Goal: Information Seeking & Learning: Learn about a topic

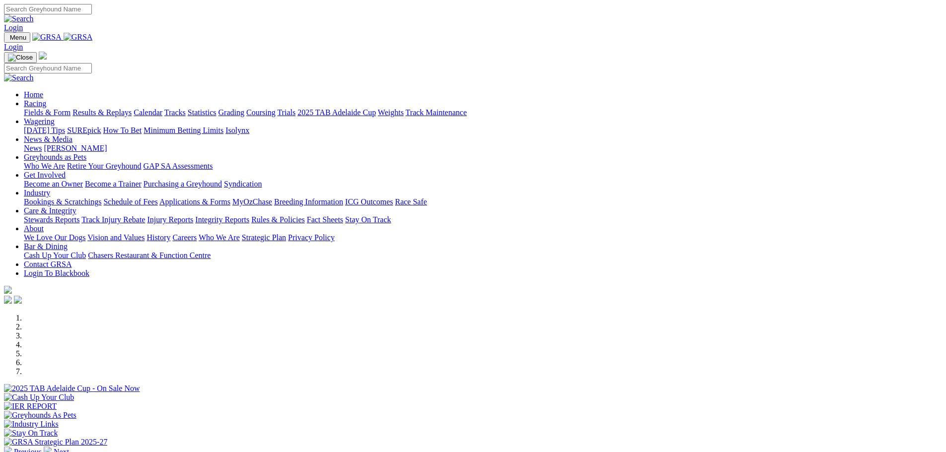
scroll to position [298, 0]
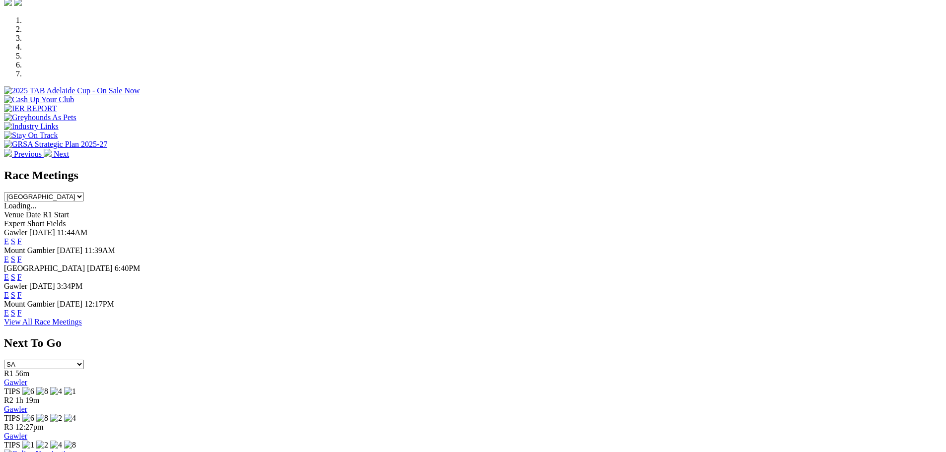
click at [22, 273] on link "F" at bounding box center [19, 277] width 4 height 8
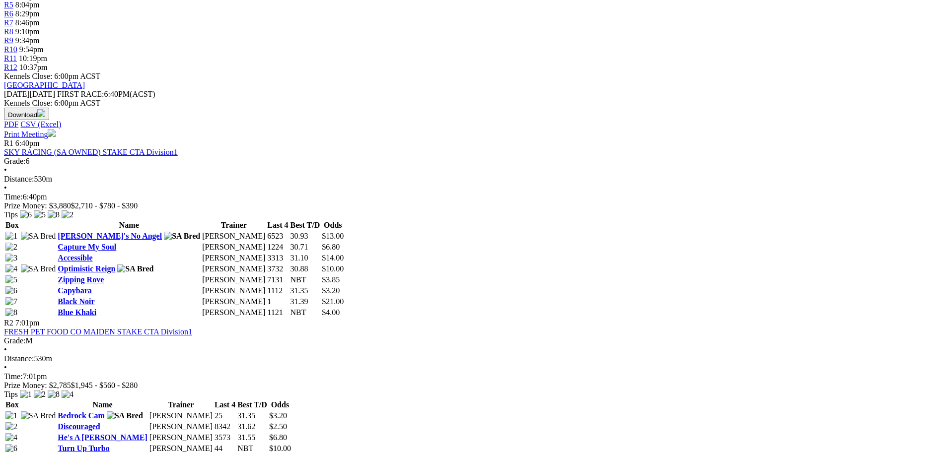
scroll to position [397, 0]
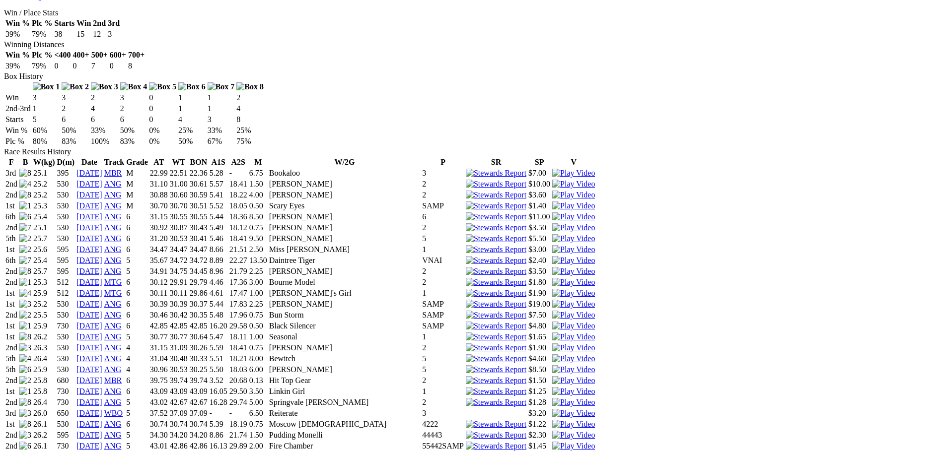
scroll to position [596, 0]
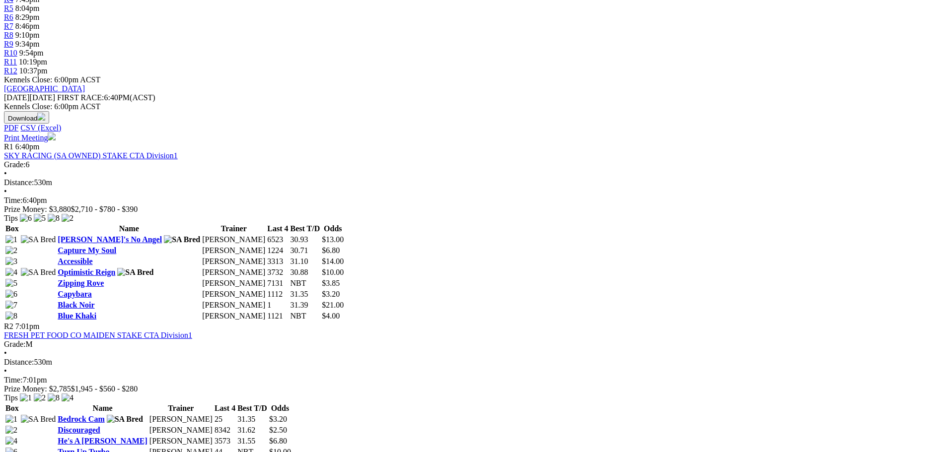
scroll to position [397, 0]
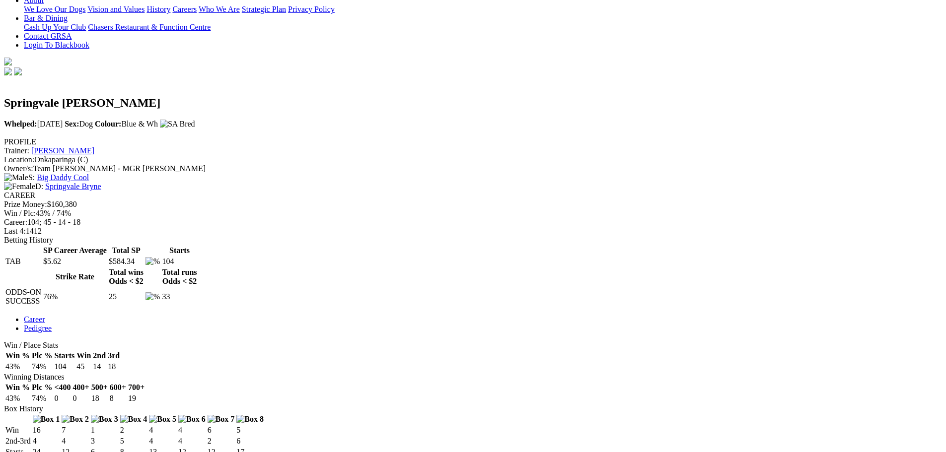
scroll to position [50, 0]
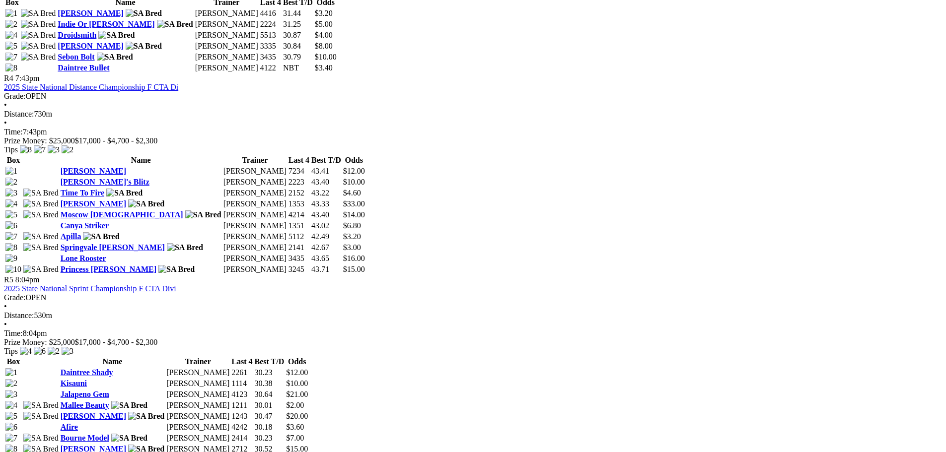
scroll to position [943, 0]
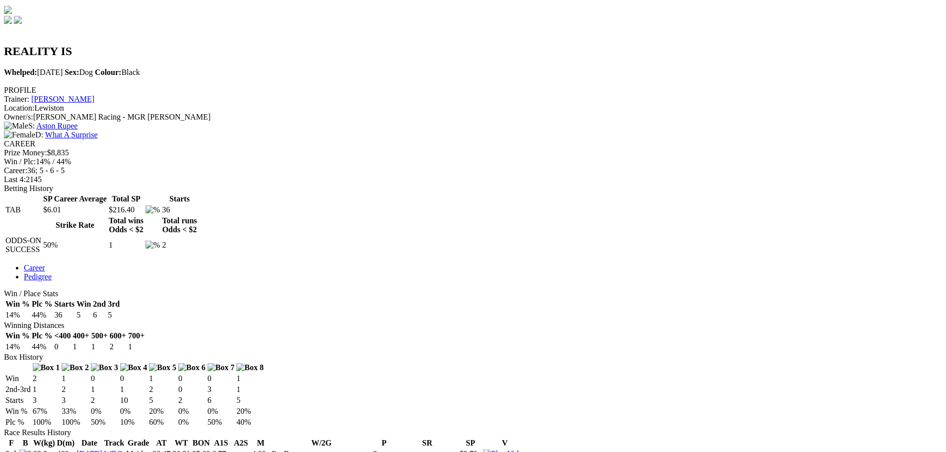
scroll to position [50, 0]
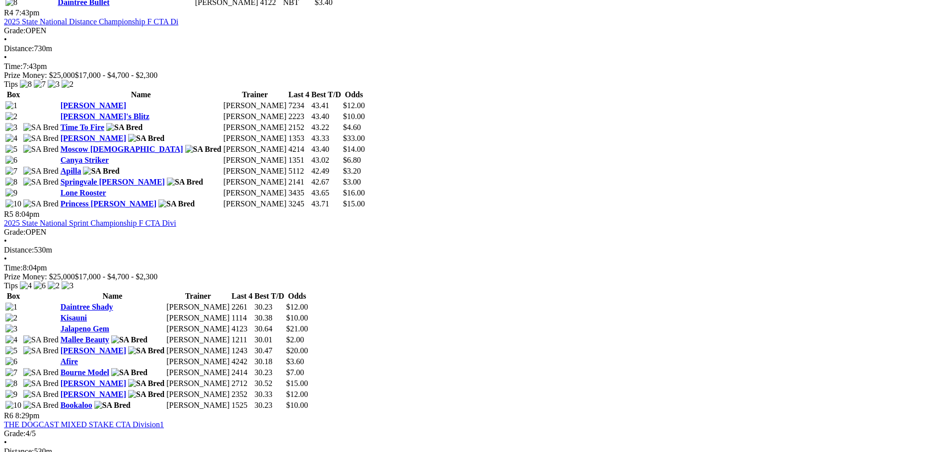
scroll to position [993, 0]
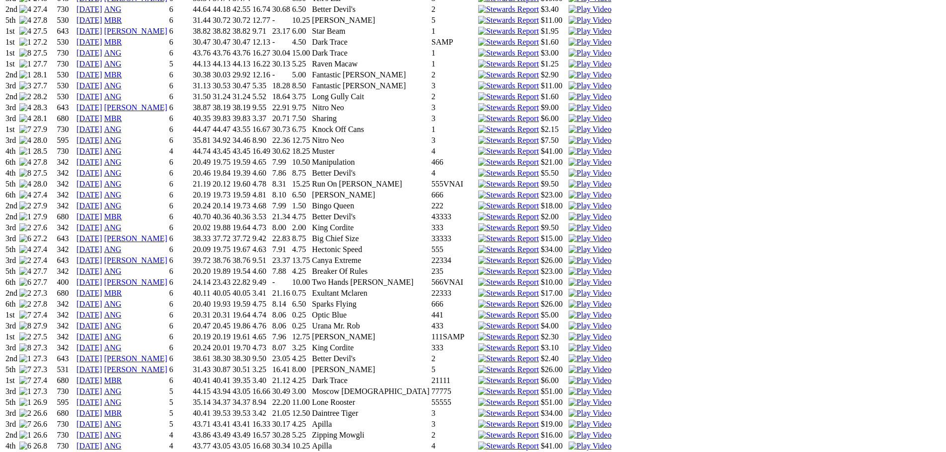
scroll to position [1043, 0]
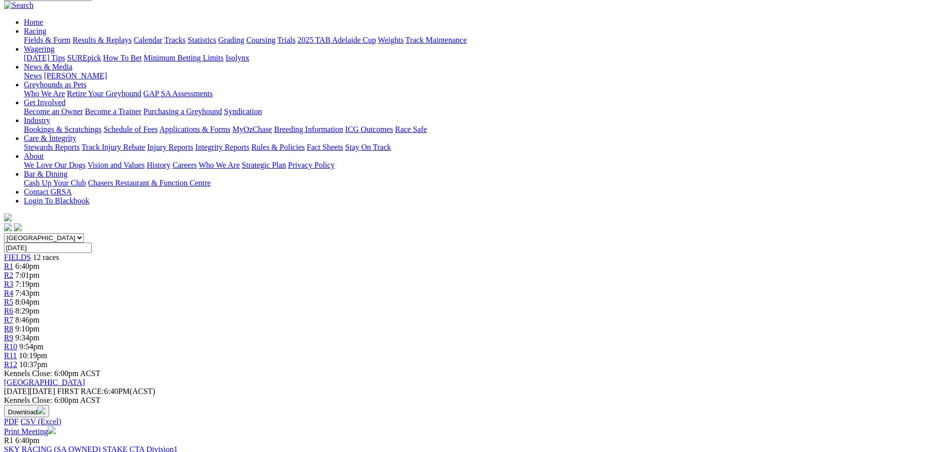
scroll to position [99, 0]
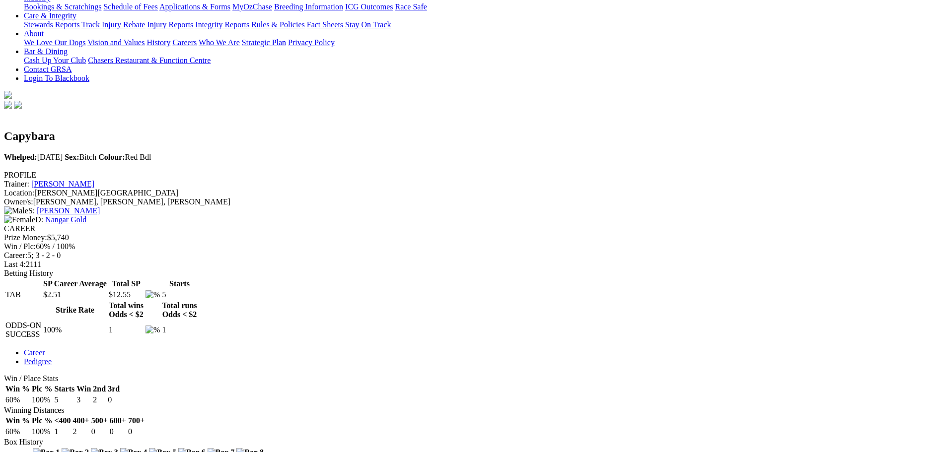
scroll to position [248, 0]
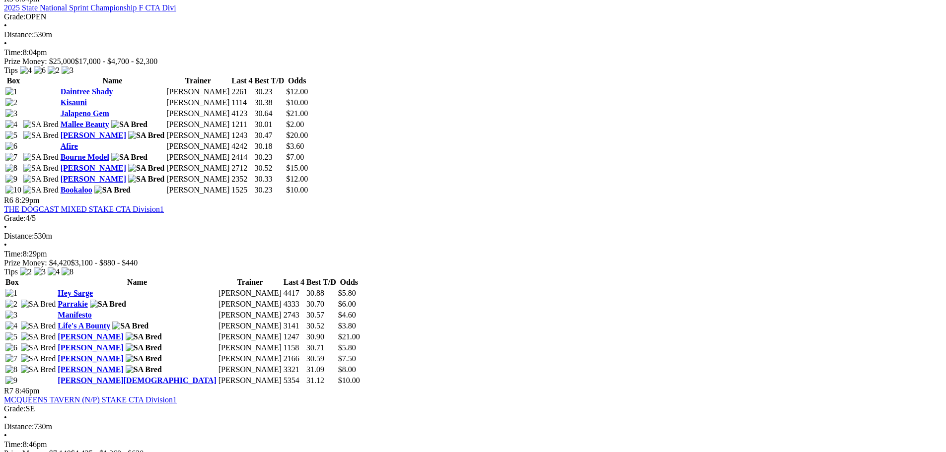
scroll to position [1241, 0]
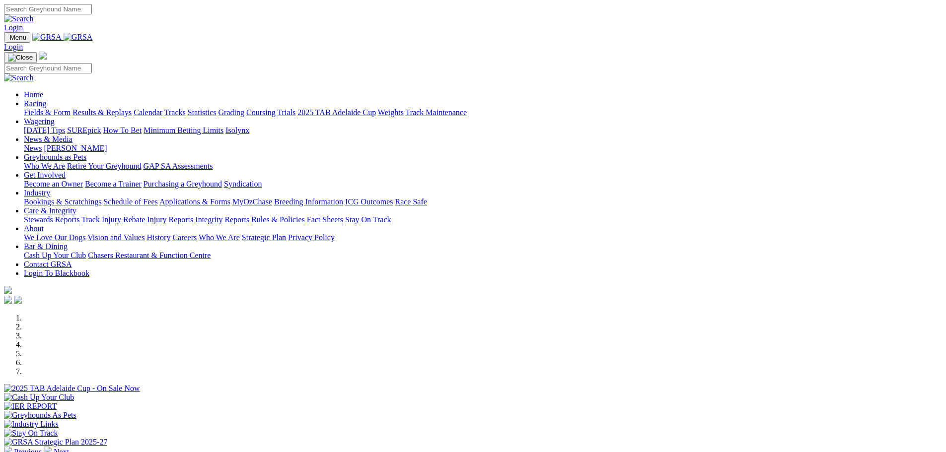
scroll to position [248, 0]
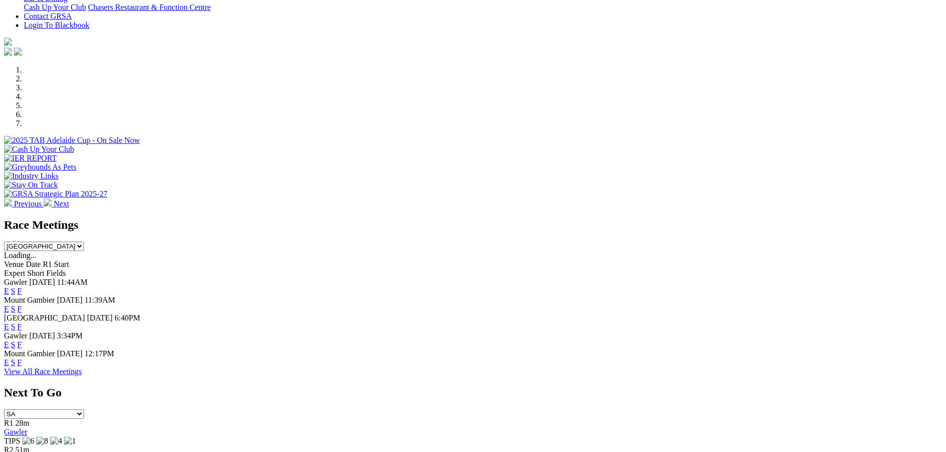
click at [22, 287] on link "F" at bounding box center [19, 291] width 4 height 8
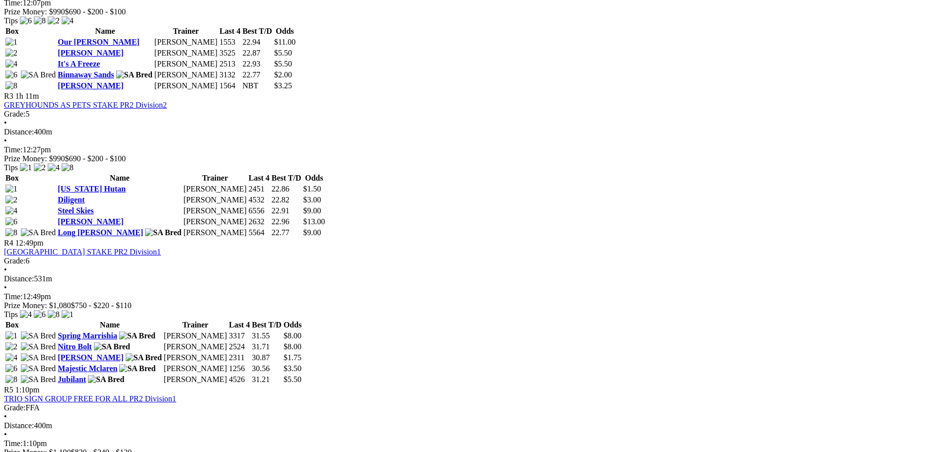
scroll to position [745, 0]
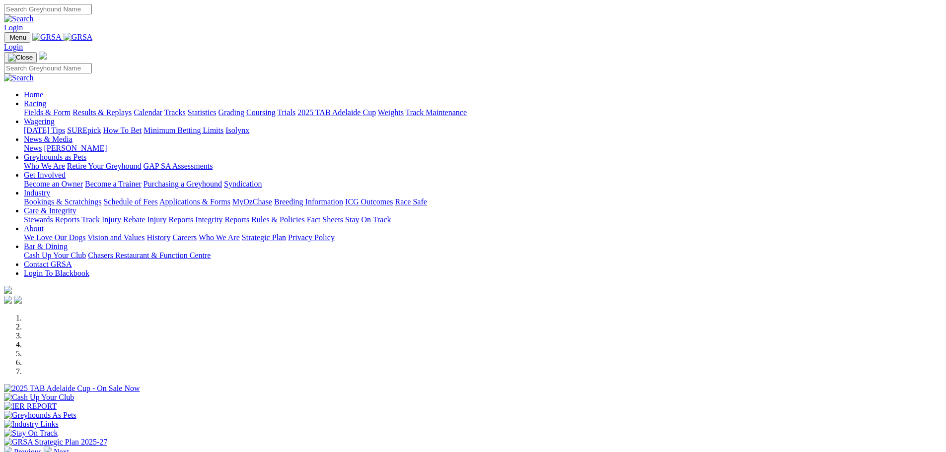
scroll to position [199, 0]
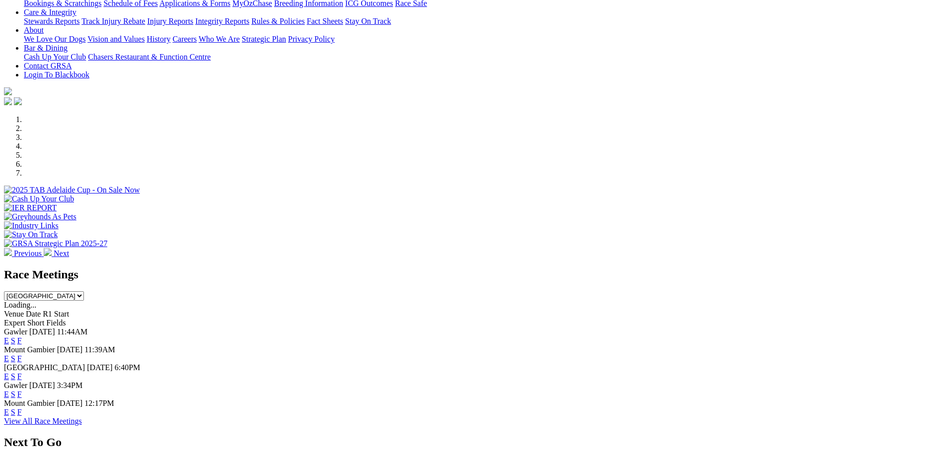
click at [9, 337] on link "E" at bounding box center [6, 341] width 5 height 8
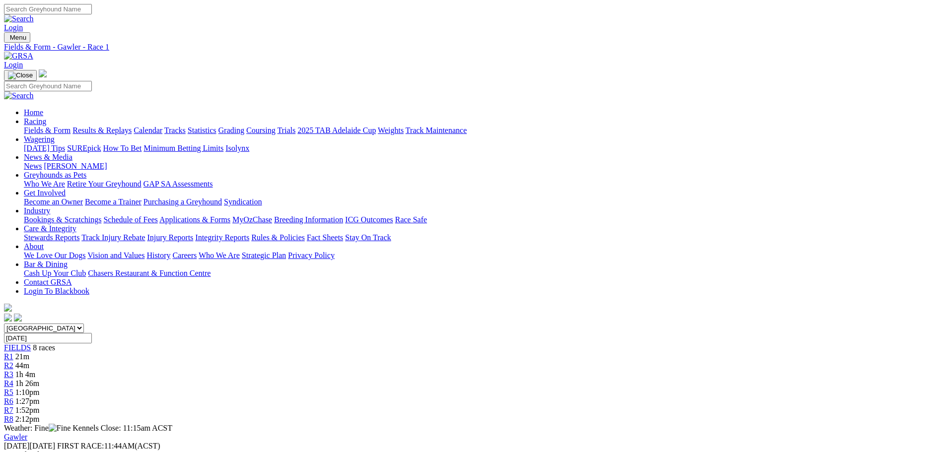
click at [13, 361] on span "R2" at bounding box center [8, 365] width 9 height 8
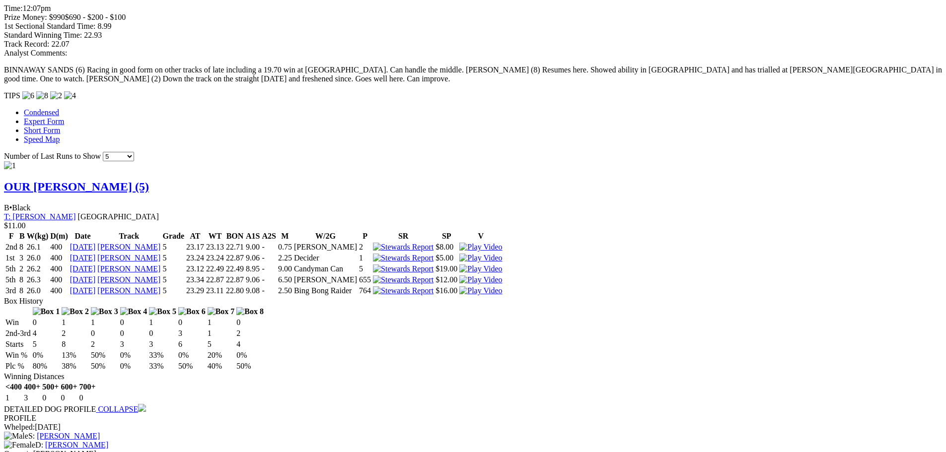
scroll to position [745, 0]
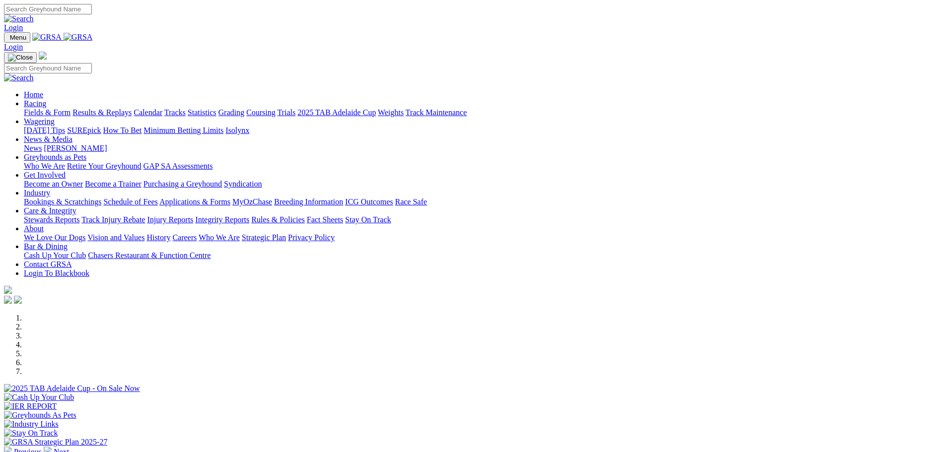
scroll to position [248, 0]
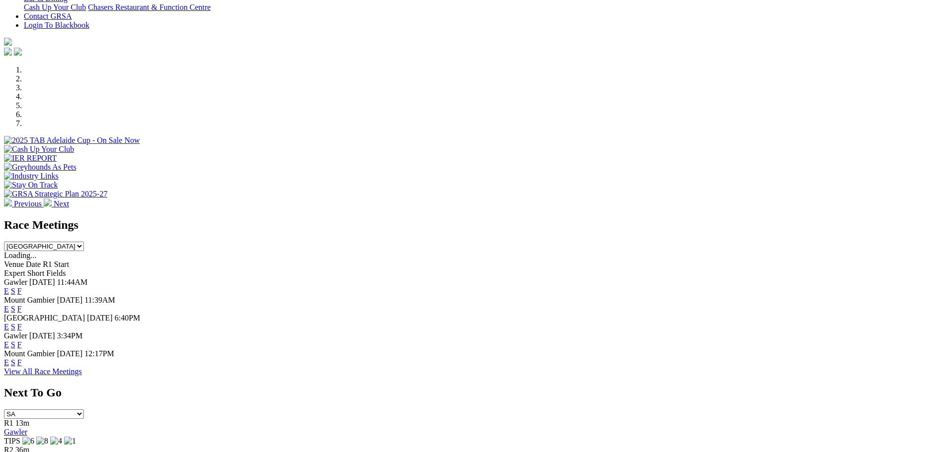
click at [9, 287] on link "E" at bounding box center [6, 291] width 5 height 8
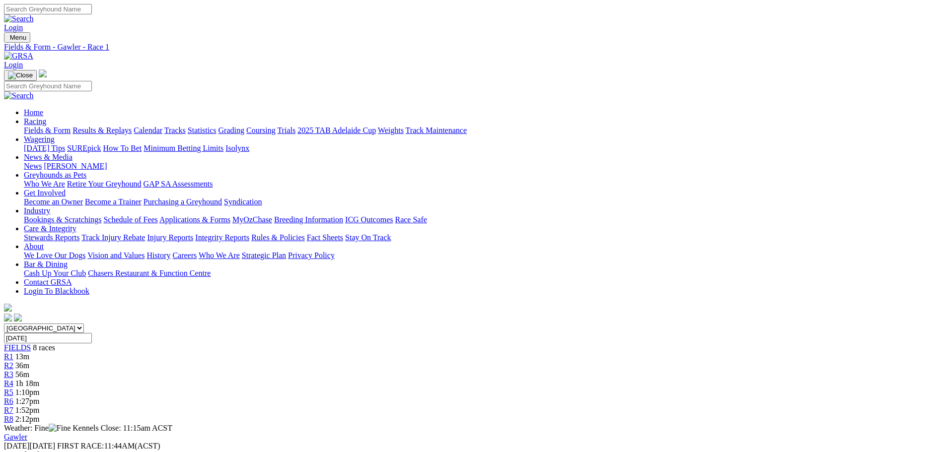
click at [13, 406] on link "R7" at bounding box center [8, 410] width 9 height 8
click at [40, 415] on span "2:12pm" at bounding box center [27, 419] width 24 height 8
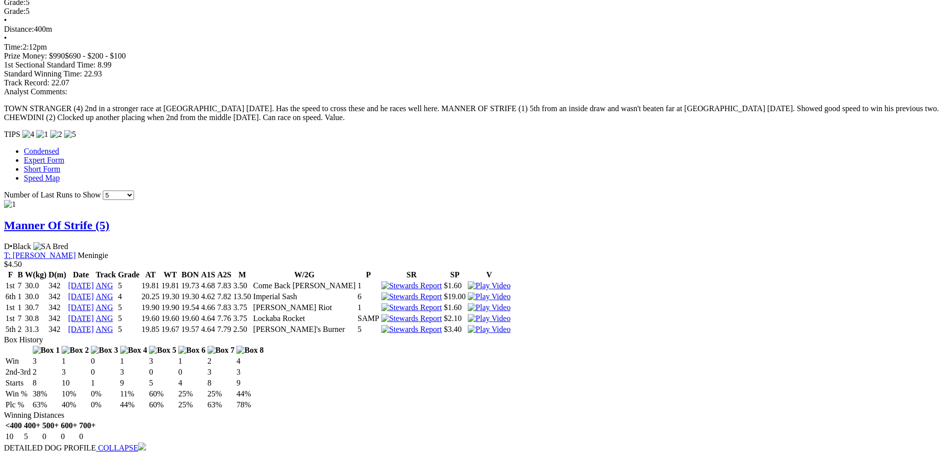
scroll to position [695, 0]
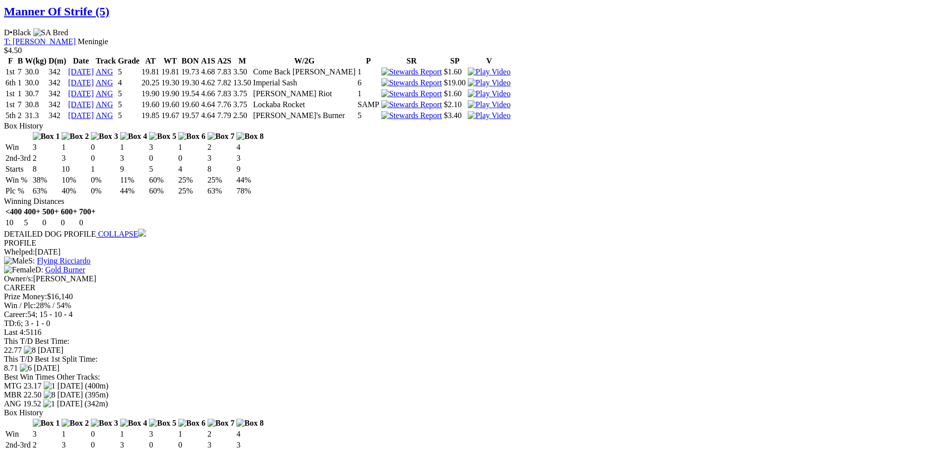
scroll to position [949, 0]
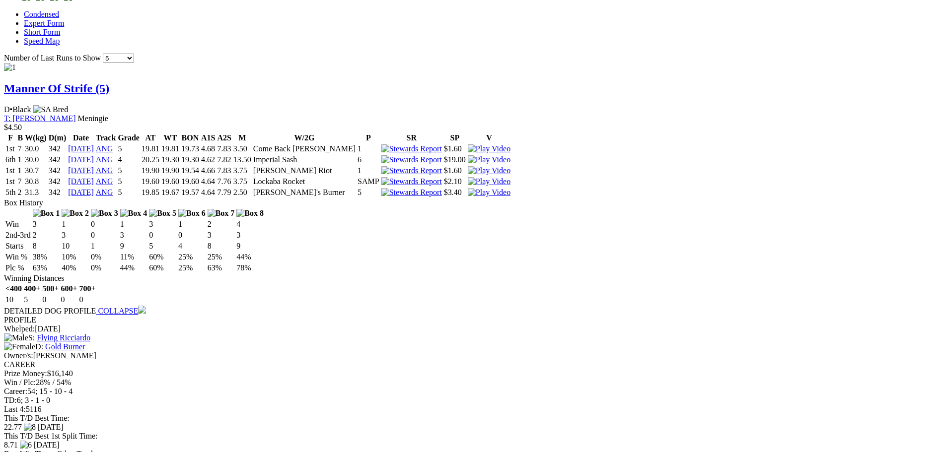
scroll to position [839, 0]
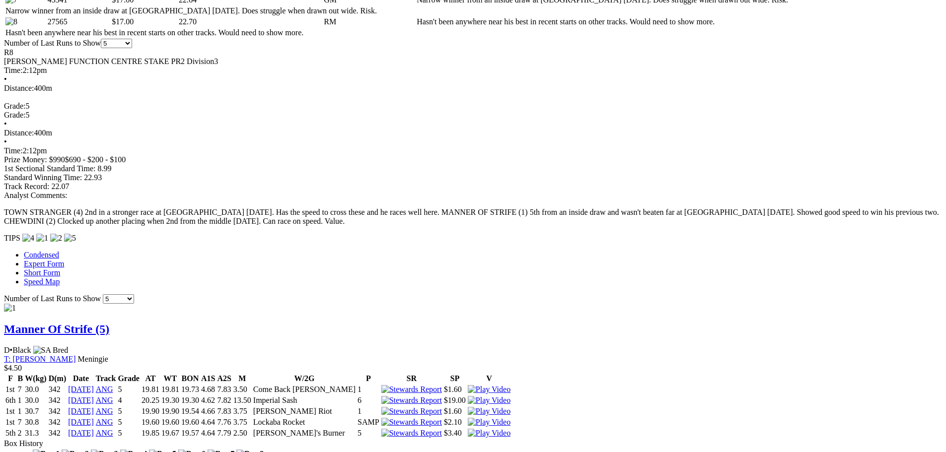
scroll to position [303, 0]
